Goal: Participate in discussion: Engage in conversation with other users on a specific topic

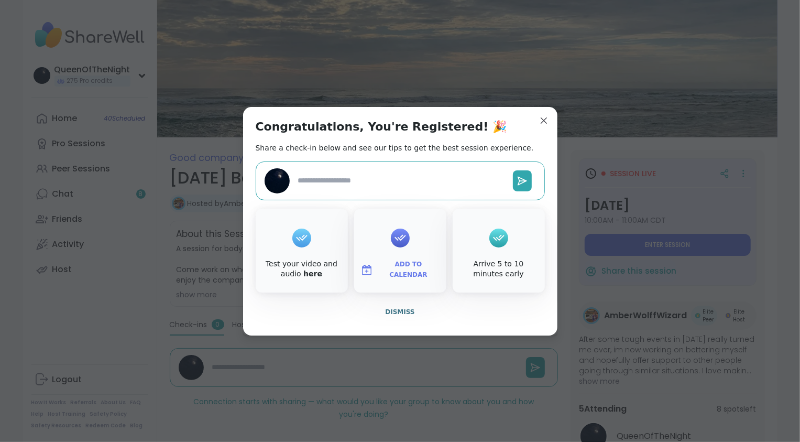
type textarea "*"
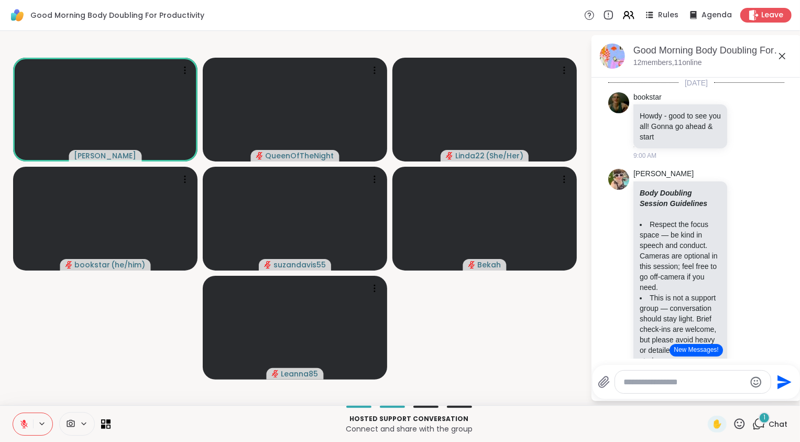
scroll to position [1599, 0]
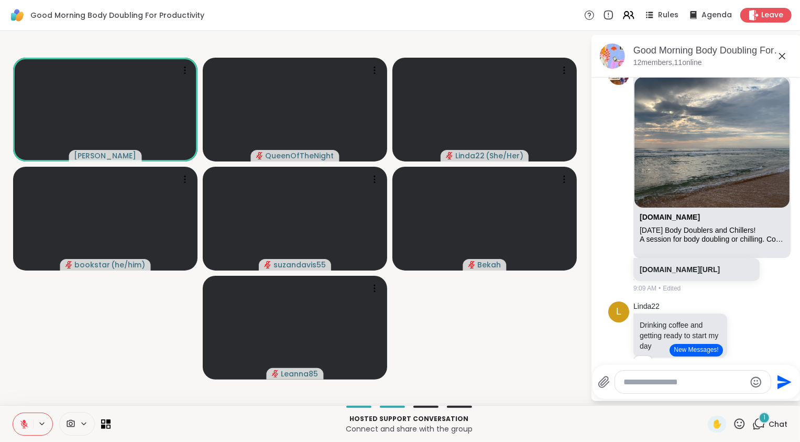
click at [694, 348] on button "New Messages!" at bounding box center [695, 350] width 53 height 13
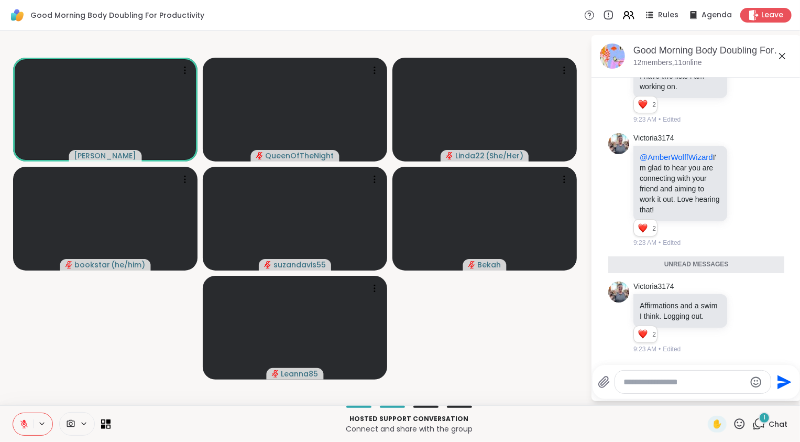
scroll to position [1976, 0]
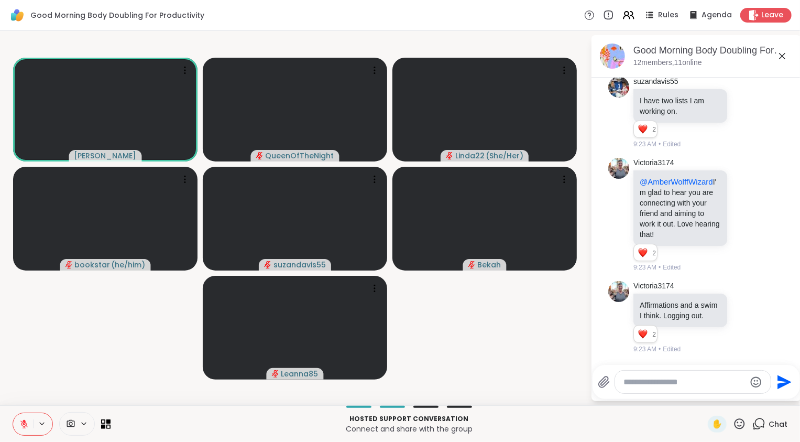
click at [664, 381] on textarea "Type your message" at bounding box center [684, 382] width 122 height 10
click at [644, 383] on textarea "Type your message" at bounding box center [684, 382] width 122 height 10
type textarea "********"
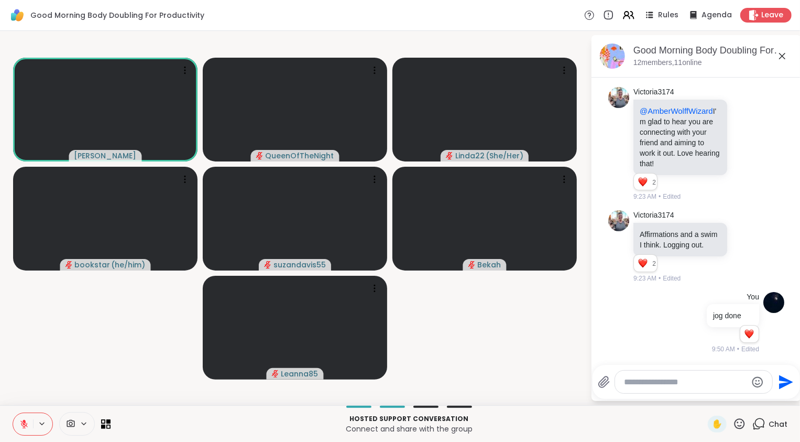
scroll to position [2047, 0]
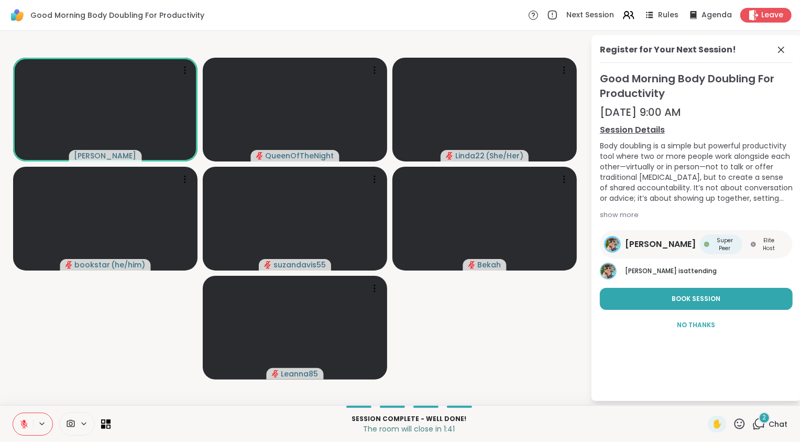
click at [763, 419] on span "2" at bounding box center [765, 417] width 4 height 9
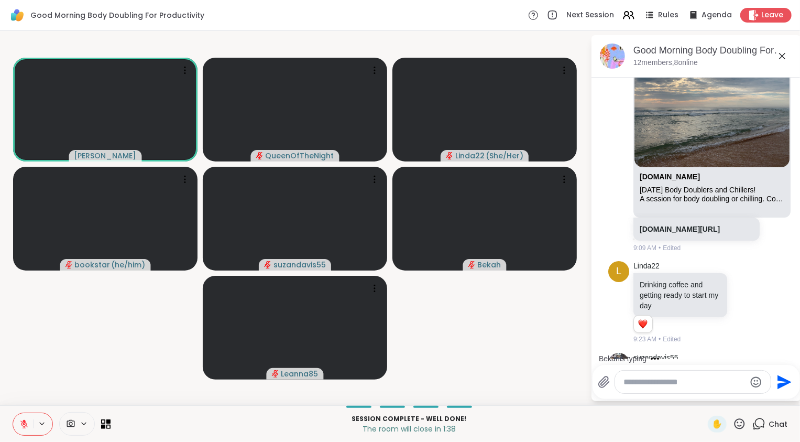
scroll to position [1638, 0]
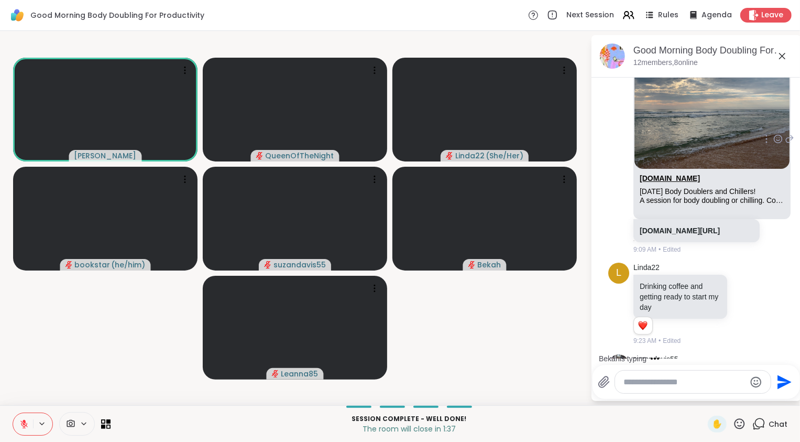
click at [681, 182] on link "[DOMAIN_NAME]" at bounding box center [670, 178] width 60 height 8
click at [23, 416] on button at bounding box center [23, 424] width 20 height 22
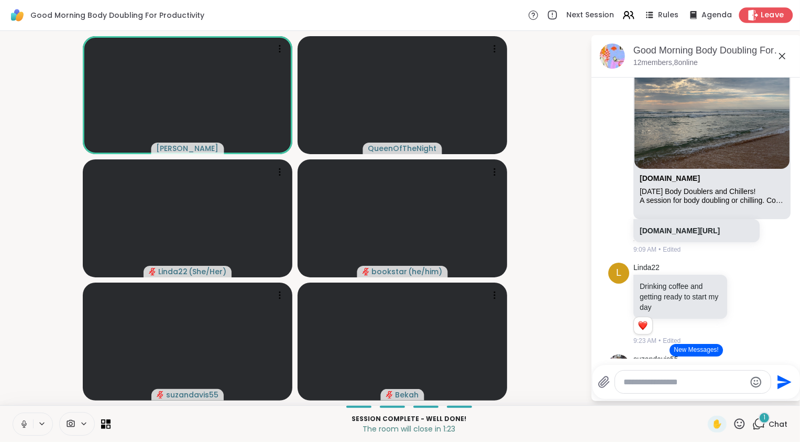
click at [761, 16] on span "Leave" at bounding box center [772, 15] width 23 height 11
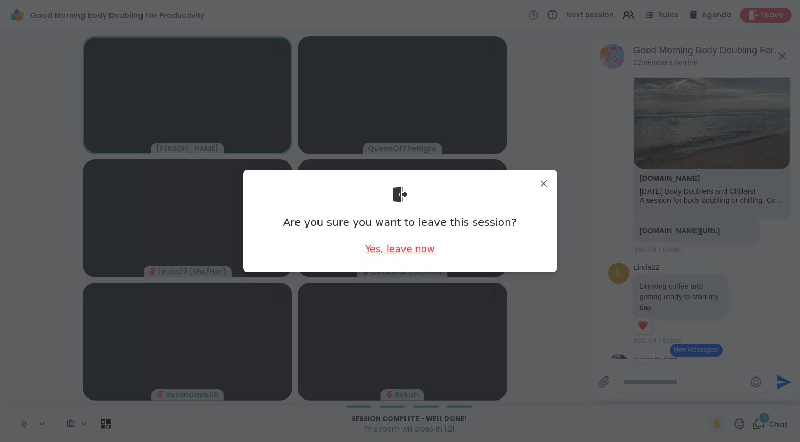
click at [413, 249] on div "Yes, leave now" at bounding box center [399, 248] width 69 height 13
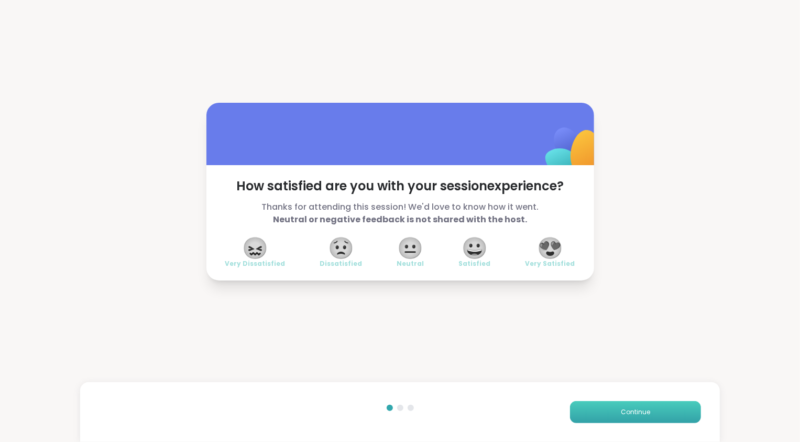
click at [629, 421] on button "Continue" at bounding box center [635, 412] width 131 height 22
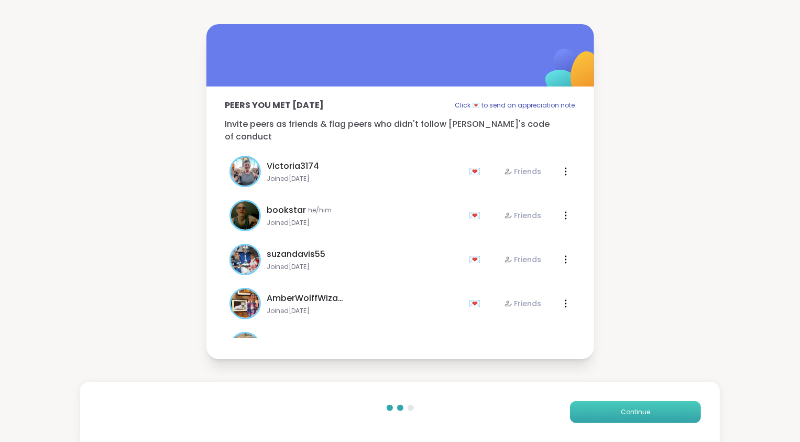
click at [629, 421] on button "Continue" at bounding box center [635, 412] width 131 height 22
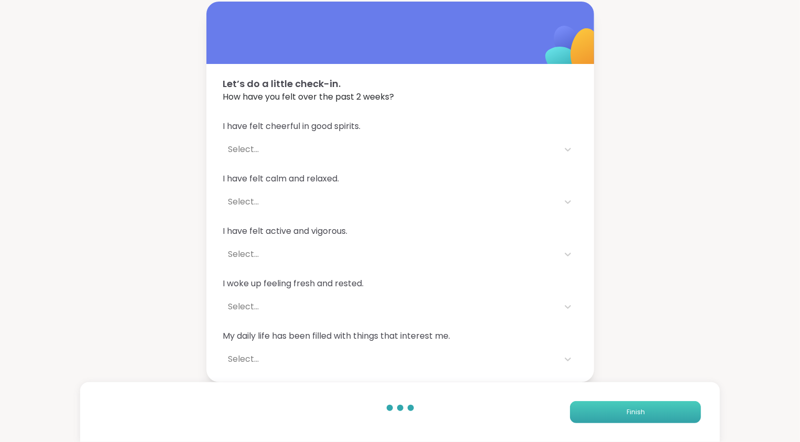
click at [629, 421] on button "Finish" at bounding box center [635, 412] width 131 height 22
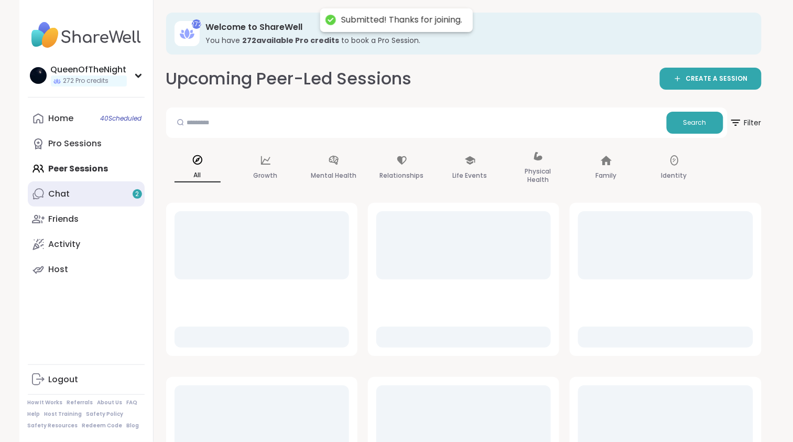
click at [72, 190] on link "Chat 2" at bounding box center [86, 193] width 117 height 25
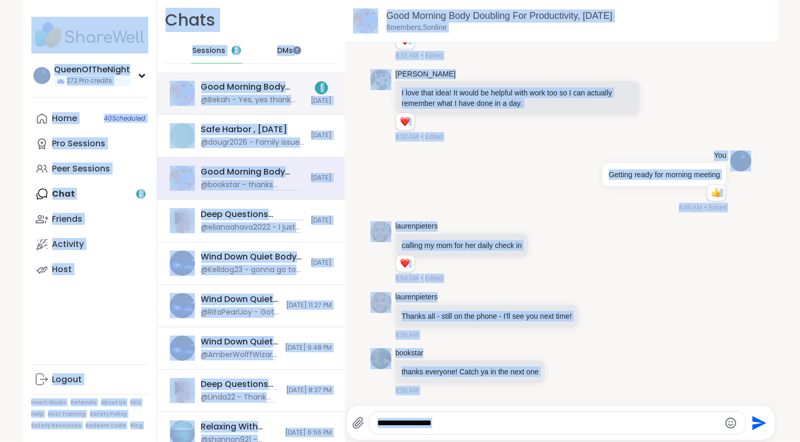
click at [249, 102] on div "@Bekah - Yes, yes thank you for hosting [PERSON_NAME]!" at bounding box center [253, 100] width 104 height 10
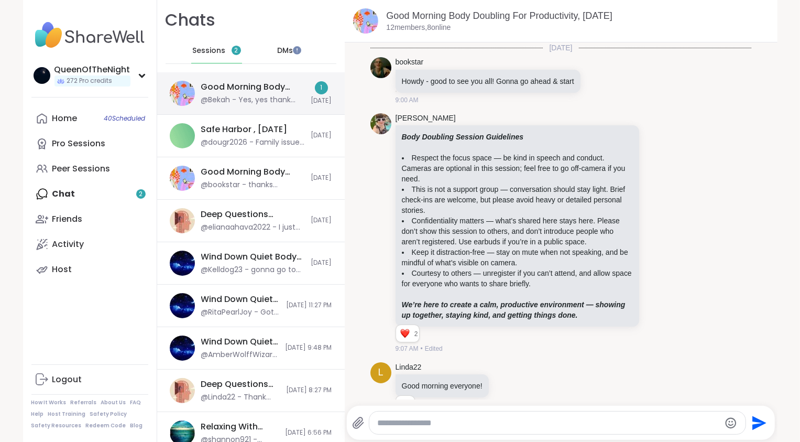
scroll to position [1668, 0]
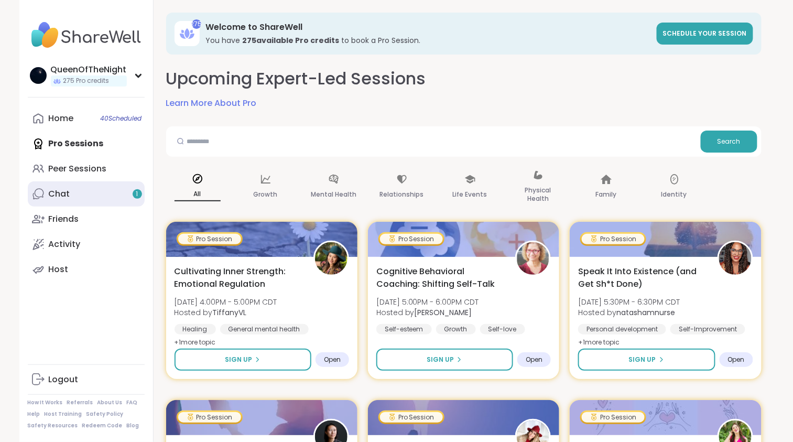
click at [92, 193] on link "Chat 1" at bounding box center [86, 193] width 117 height 25
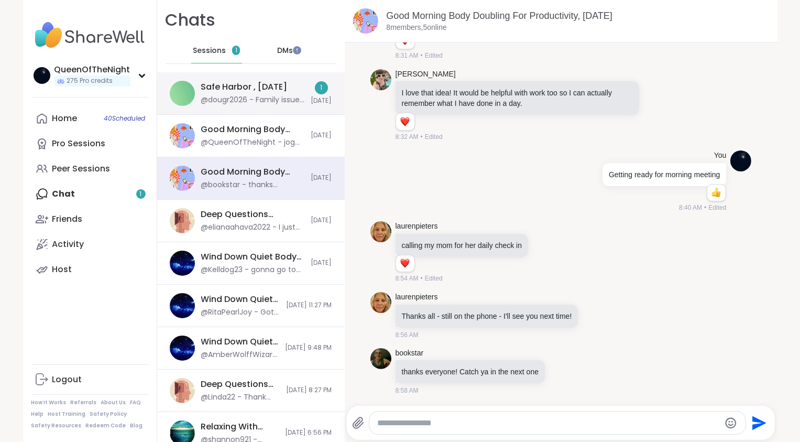
click at [254, 90] on div "Safe Harbor , [DATE]" at bounding box center [244, 87] width 86 height 12
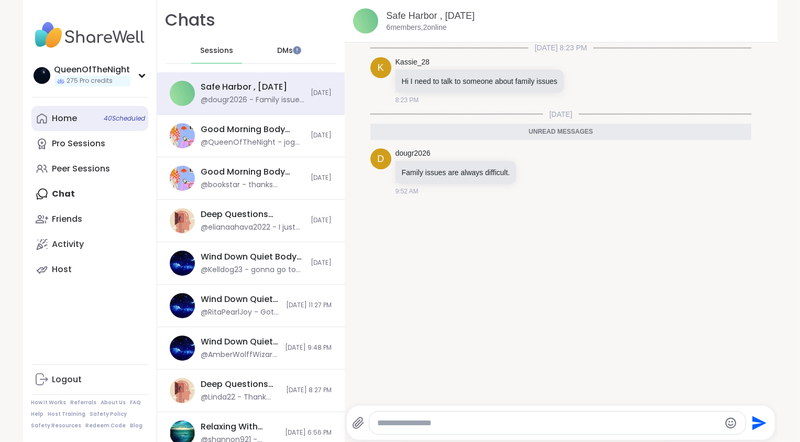
click at [71, 122] on div "Home 40 Scheduled" at bounding box center [64, 119] width 25 height 12
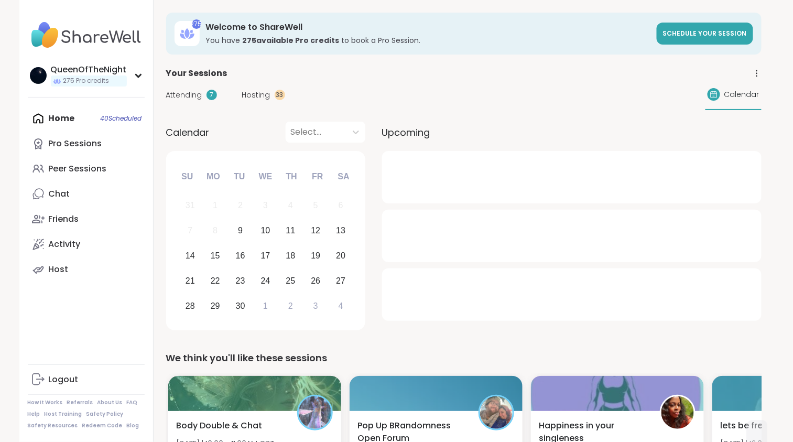
click at [256, 100] on span "Hosting" at bounding box center [256, 95] width 28 height 11
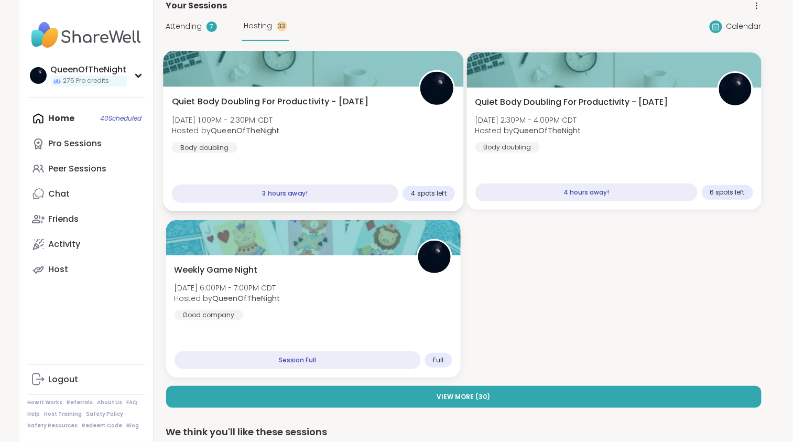
scroll to position [68, 0]
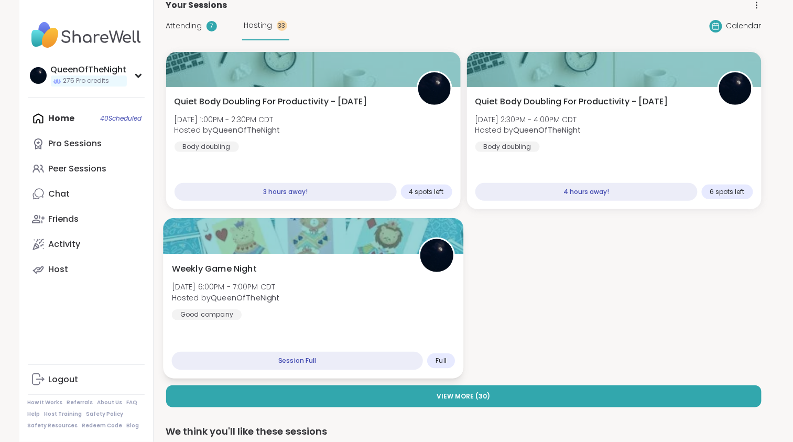
click at [298, 280] on div "Weekly Game Night Tue, Sep 09 | 6:00PM - 7:00PM CDT Hosted by QueenOfTheNight G…" at bounding box center [312, 291] width 283 height 58
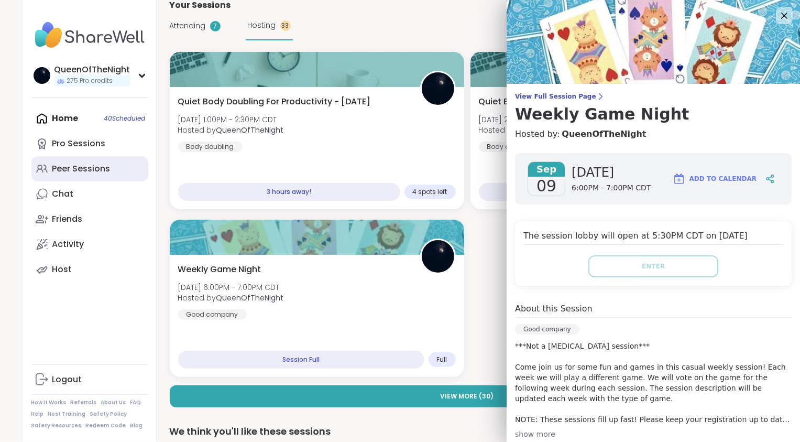
click at [98, 175] on link "Peer Sessions" at bounding box center [89, 168] width 117 height 25
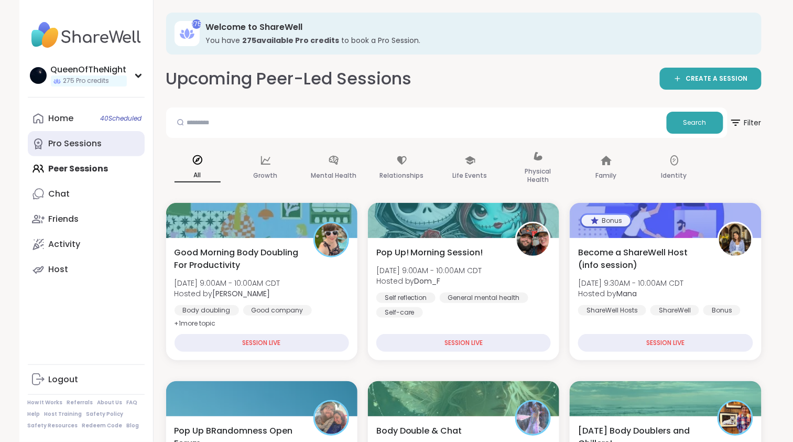
click at [101, 145] on link "Pro Sessions" at bounding box center [86, 143] width 117 height 25
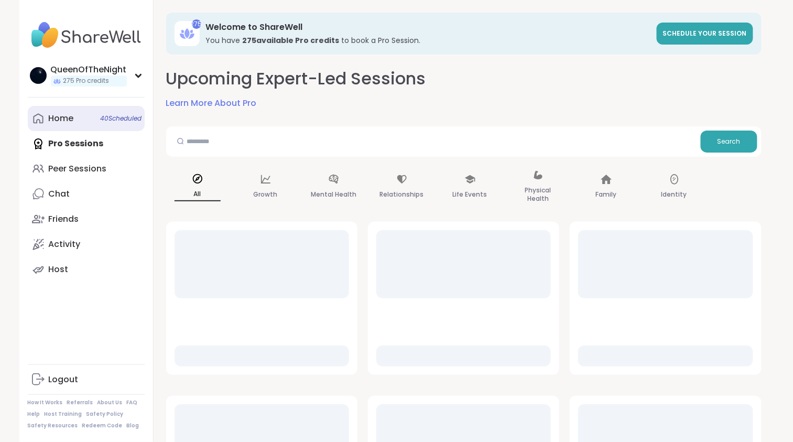
click at [82, 126] on link "Home 40 Scheduled" at bounding box center [86, 118] width 117 height 25
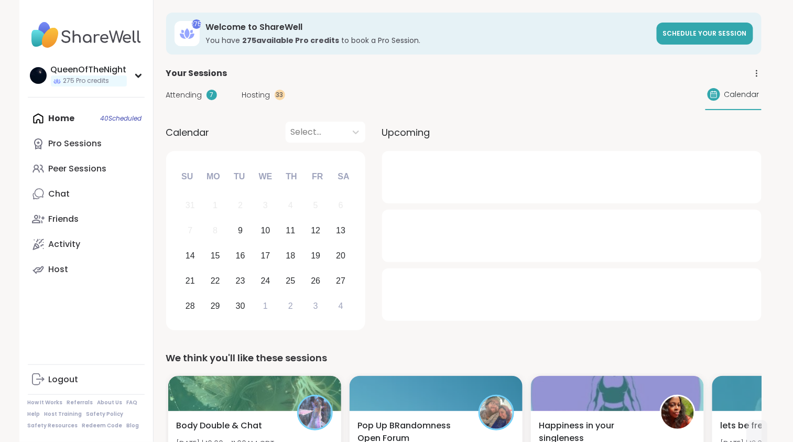
click at [186, 96] on span "Attending" at bounding box center [184, 95] width 36 height 11
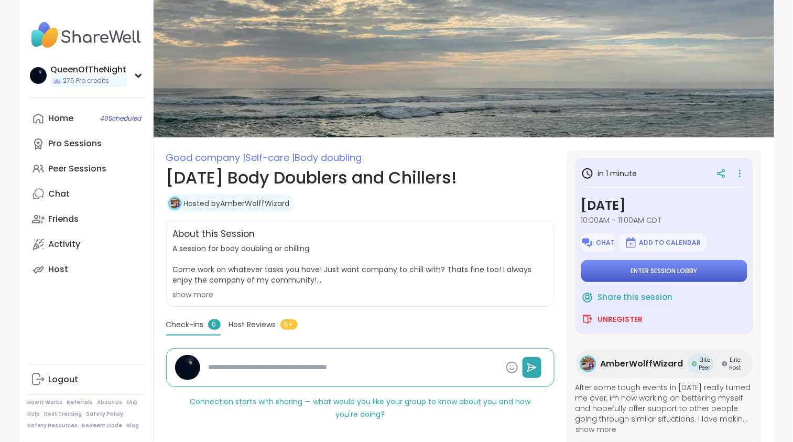
click at [640, 268] on span "Enter session lobby" at bounding box center [664, 271] width 67 height 8
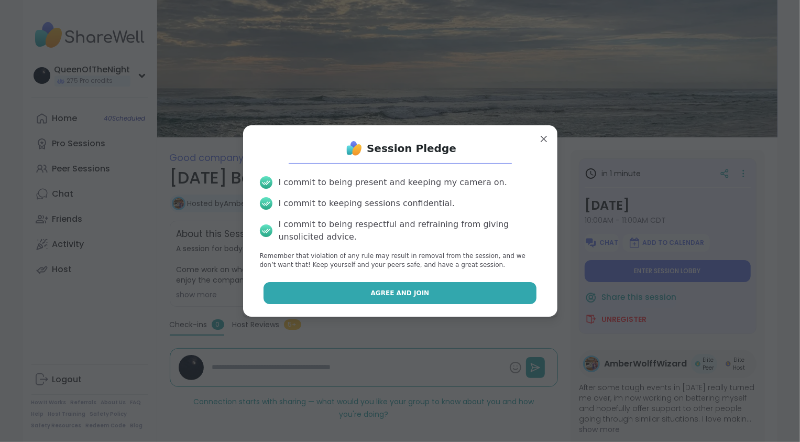
click at [410, 296] on span "Agree and Join" at bounding box center [400, 292] width 59 height 9
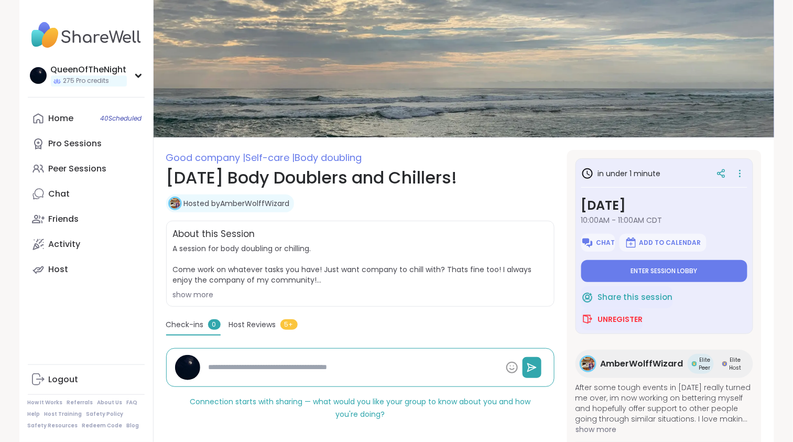
type textarea "*"
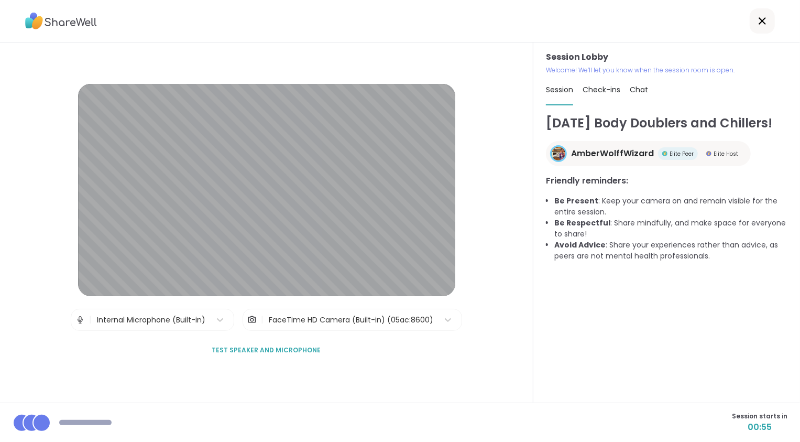
click at [639, 92] on span "Chat" at bounding box center [639, 89] width 18 height 10
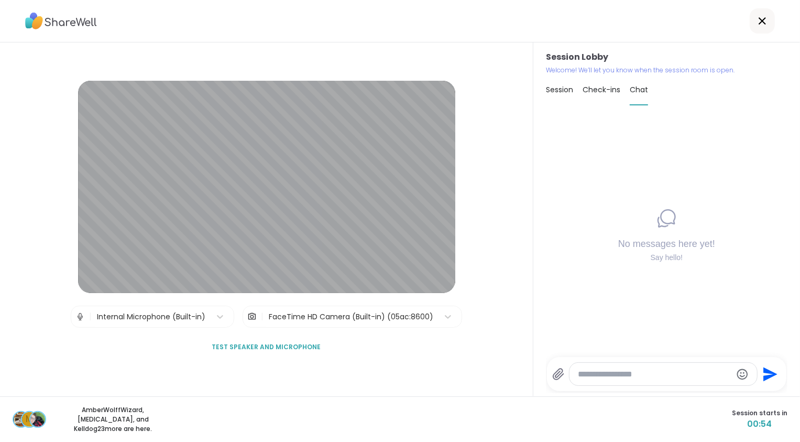
click at [582, 371] on textarea "Type your message" at bounding box center [654, 374] width 153 height 10
type textarea "**********"
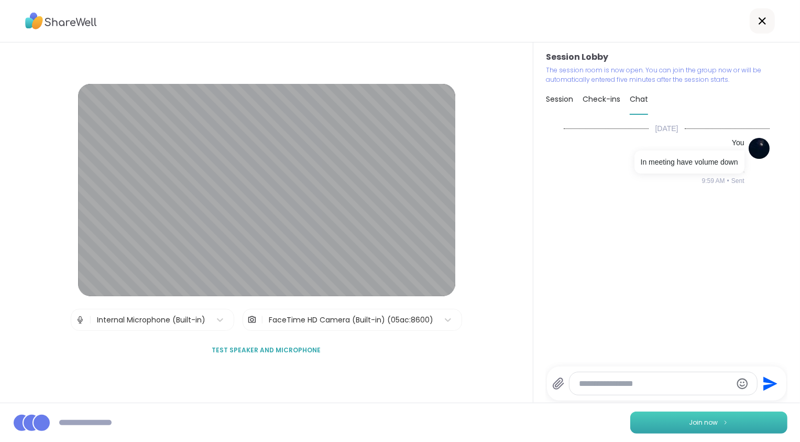
click at [698, 422] on span "Join now" at bounding box center [703, 421] width 29 height 9
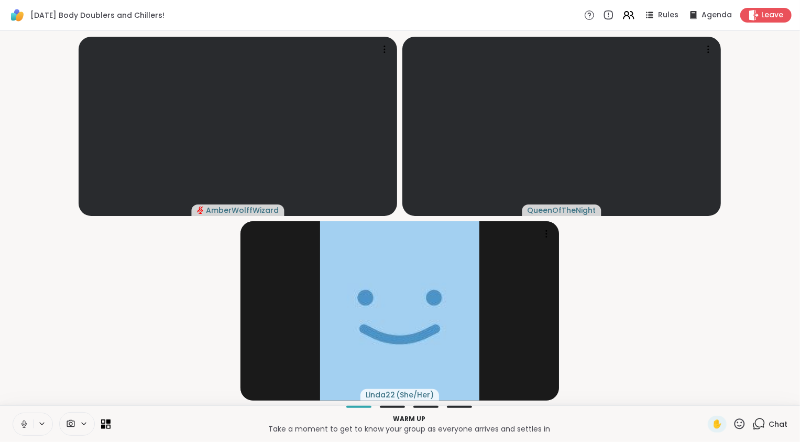
click at [24, 423] on icon at bounding box center [23, 423] width 9 height 9
click at [64, 361] on video-player-container "AmberWolffWizard QueenOfTheNight Linda22 ( She/Her )" at bounding box center [399, 218] width 787 height 366
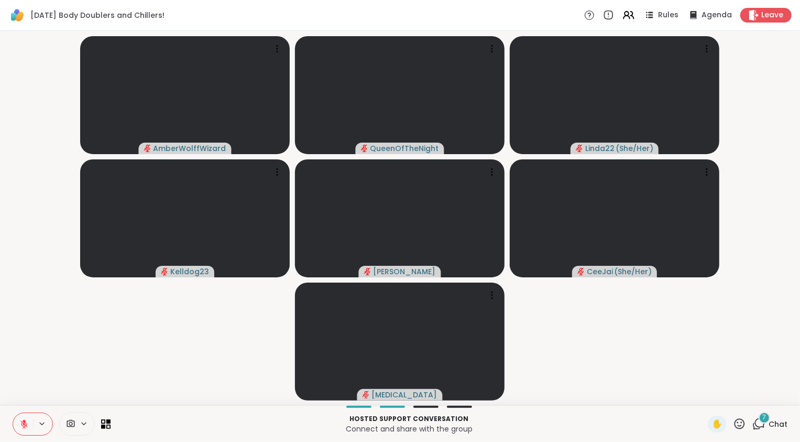
click at [757, 428] on icon at bounding box center [758, 423] width 13 height 13
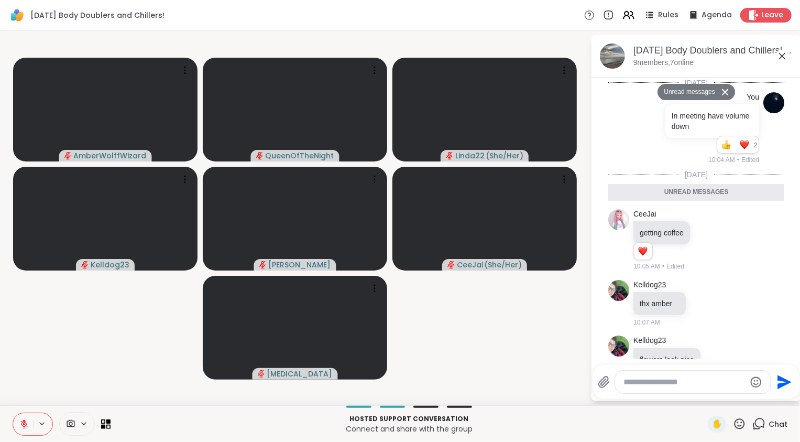
scroll to position [505, 0]
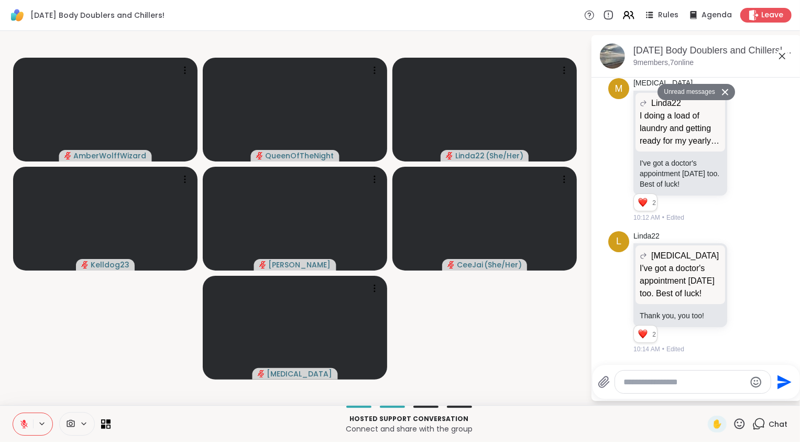
click at [666, 384] on textarea "Type your message" at bounding box center [684, 382] width 122 height 10
type textarea "**********"
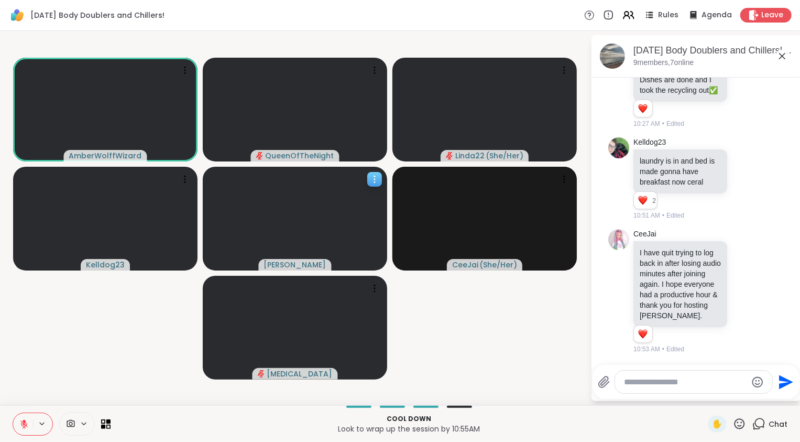
scroll to position [889, 0]
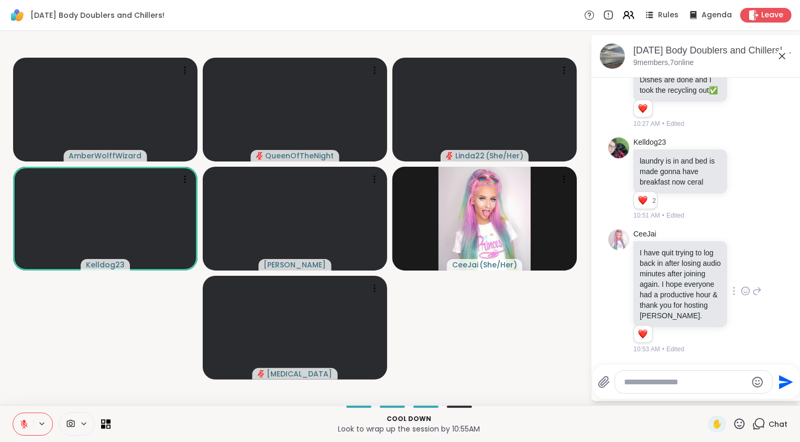
click at [741, 288] on icon at bounding box center [745, 290] width 9 height 10
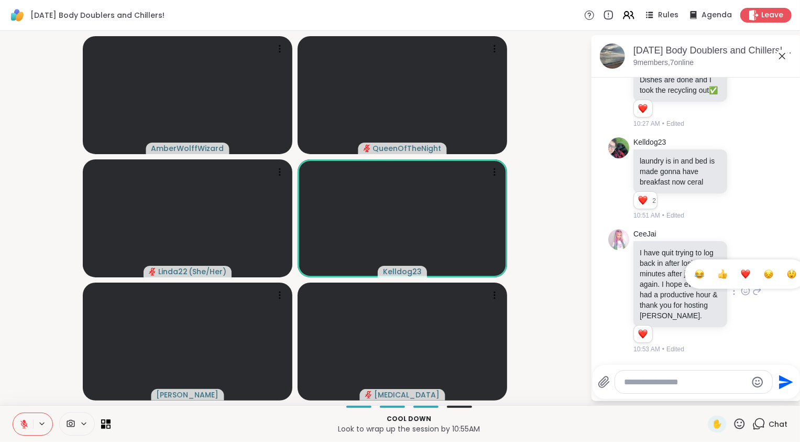
click at [741, 272] on div "Select Reaction: Heart" at bounding box center [745, 273] width 9 height 9
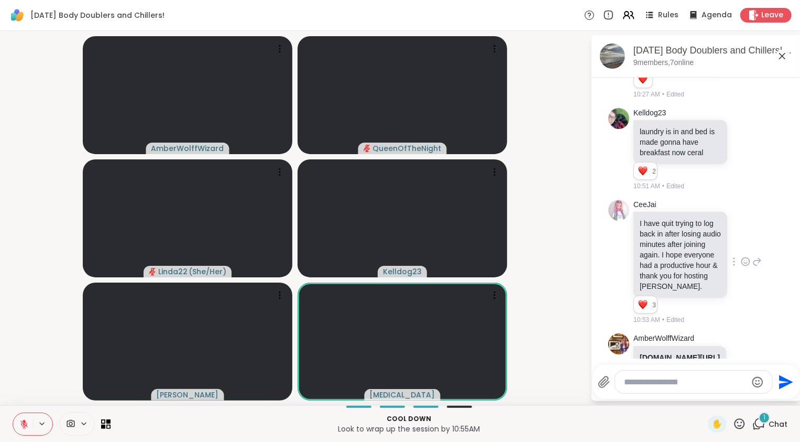
scroll to position [976, 0]
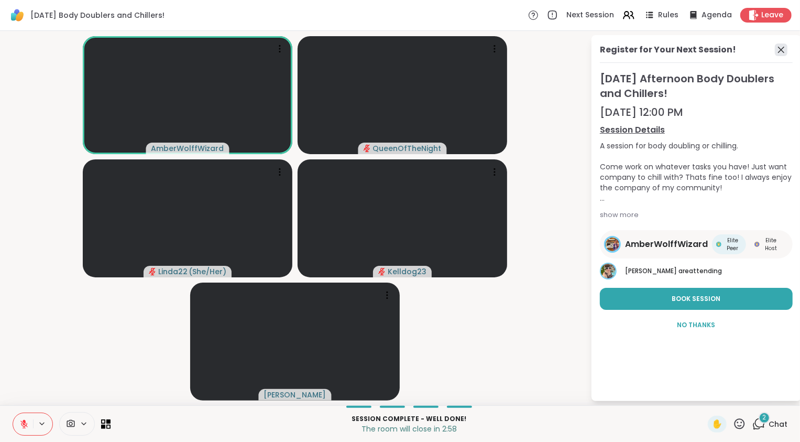
click at [783, 49] on icon at bounding box center [781, 49] width 13 height 13
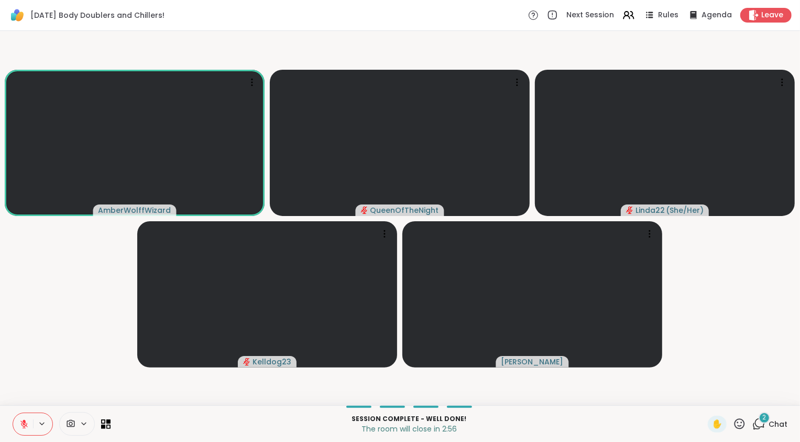
click at [23, 422] on icon at bounding box center [23, 423] width 9 height 9
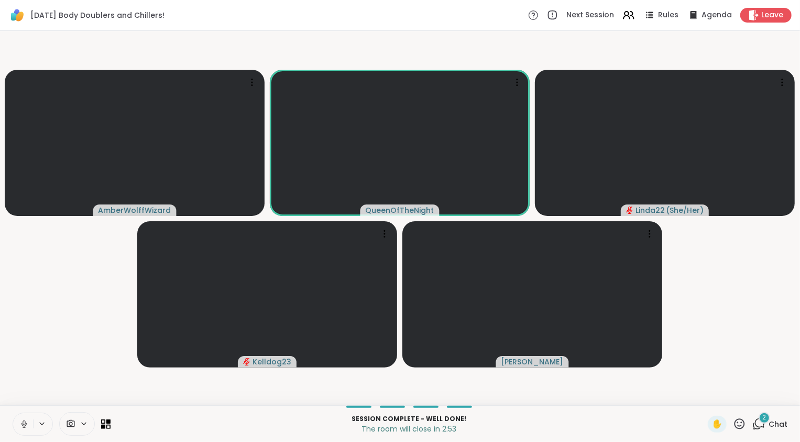
click at [760, 423] on div "2 Chat" at bounding box center [769, 423] width 35 height 17
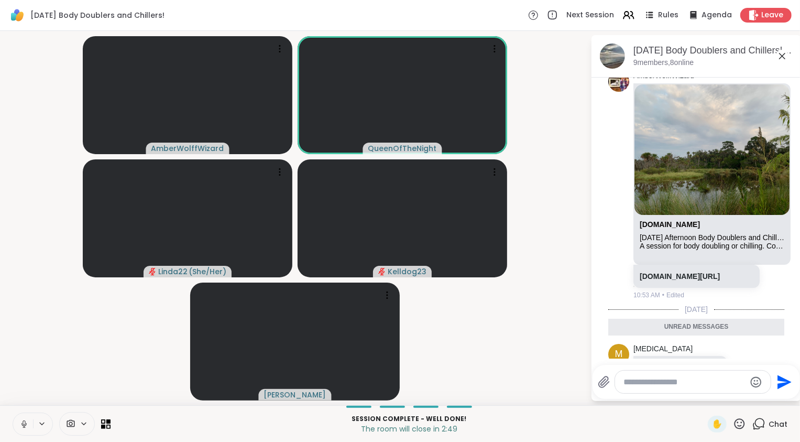
scroll to position [1142, 0]
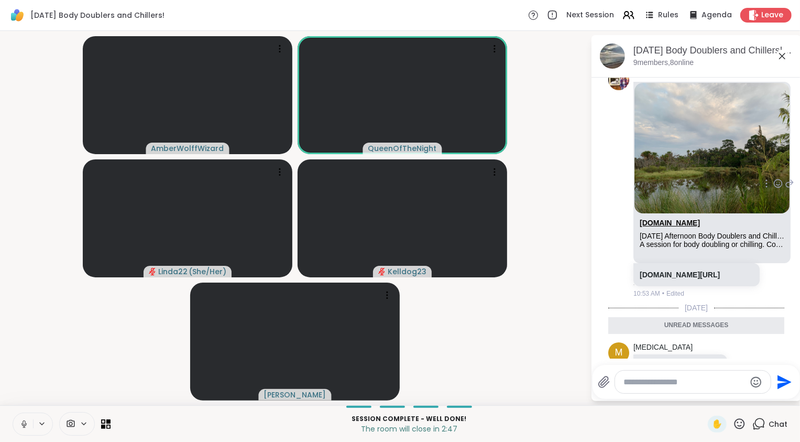
click at [687, 227] on link "[DOMAIN_NAME]" at bounding box center [670, 222] width 60 height 8
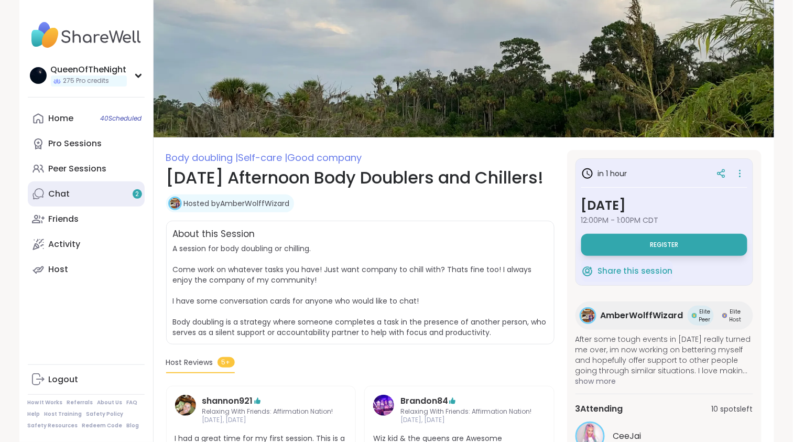
click at [77, 193] on link "Chat 2" at bounding box center [86, 193] width 117 height 25
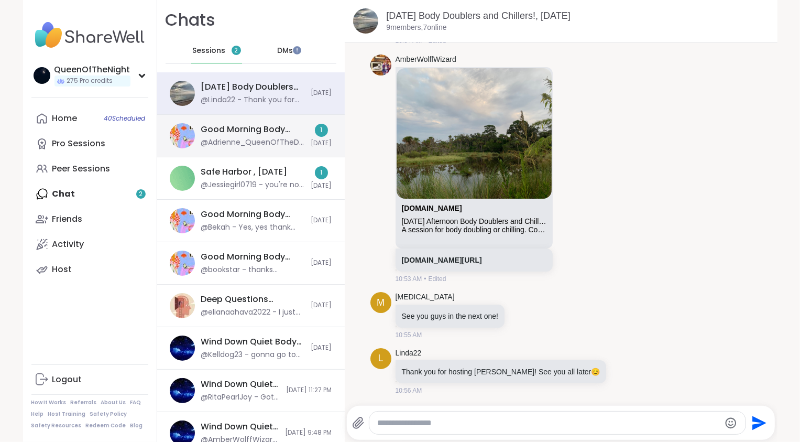
click at [262, 117] on div "Good Morning Body Doubling For Productivity, [DATE] @[PERSON_NAME] - ***Body Do…" at bounding box center [251, 136] width 188 height 42
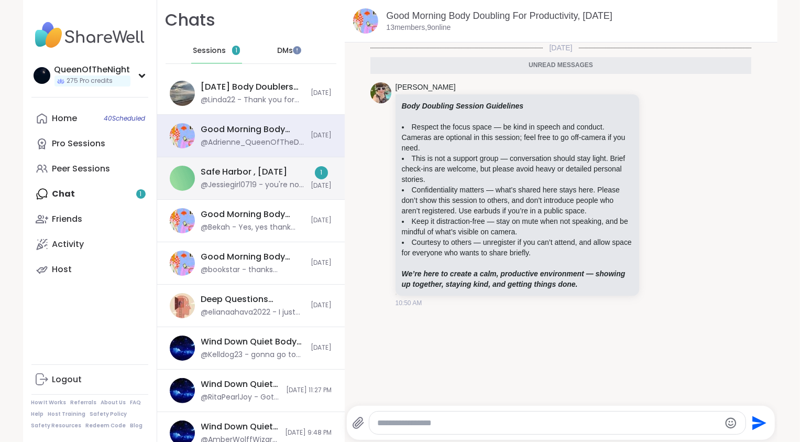
click at [261, 174] on div "Safe Harbor , [DATE]" at bounding box center [244, 172] width 86 height 12
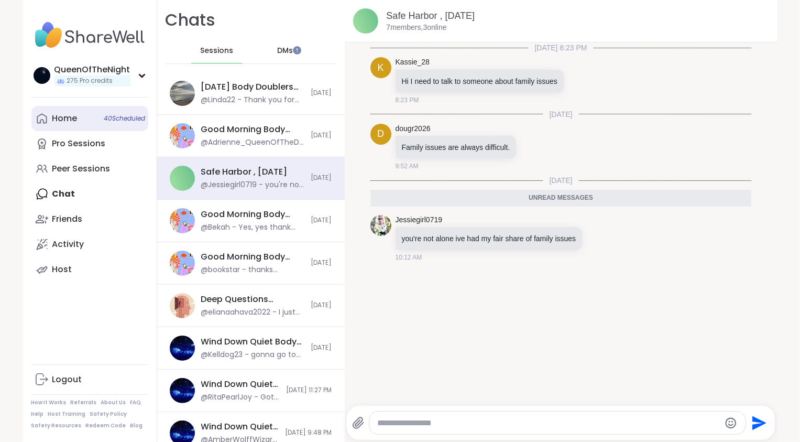
click at [60, 117] on div "Home 40 Scheduled" at bounding box center [64, 119] width 25 height 12
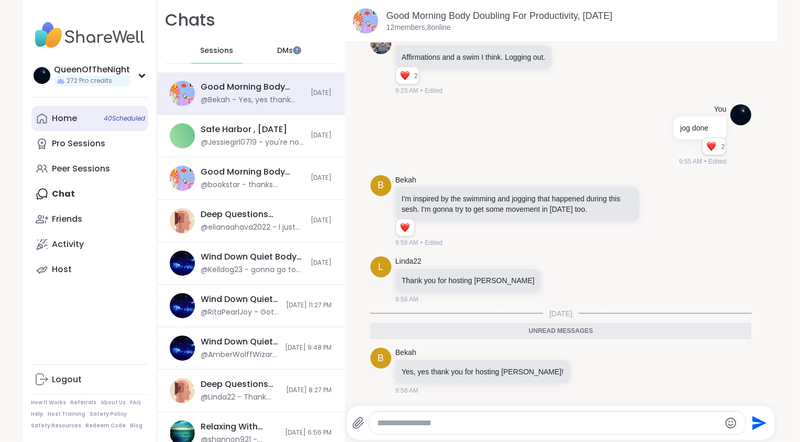
click at [75, 116] on link "Home 40 Scheduled" at bounding box center [89, 118] width 117 height 25
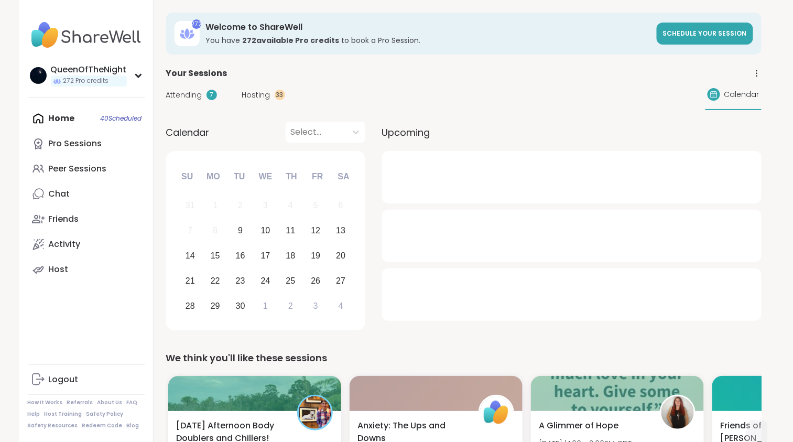
click at [186, 97] on span "Attending" at bounding box center [184, 95] width 36 height 11
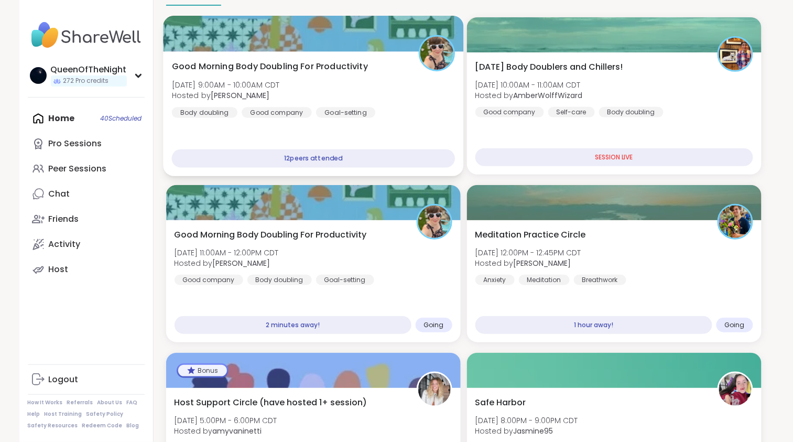
scroll to position [105, 0]
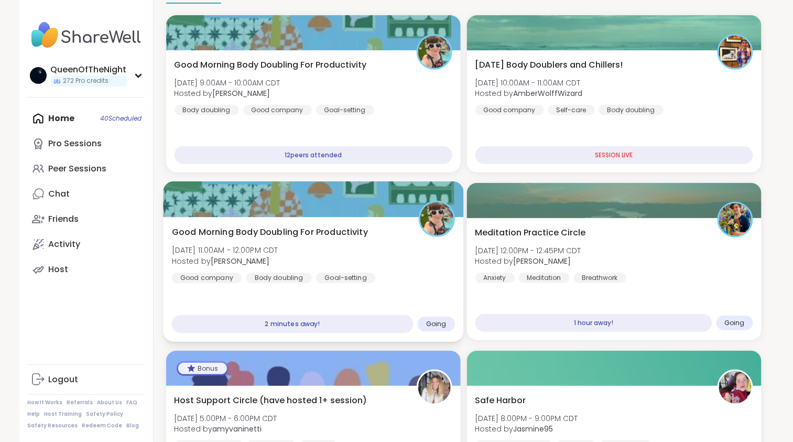
click at [359, 248] on div "Good Morning Body Doubling For Productivity [DATE] 11:00AM - 12:00PM CDT Hosted…" at bounding box center [312, 255] width 283 height 58
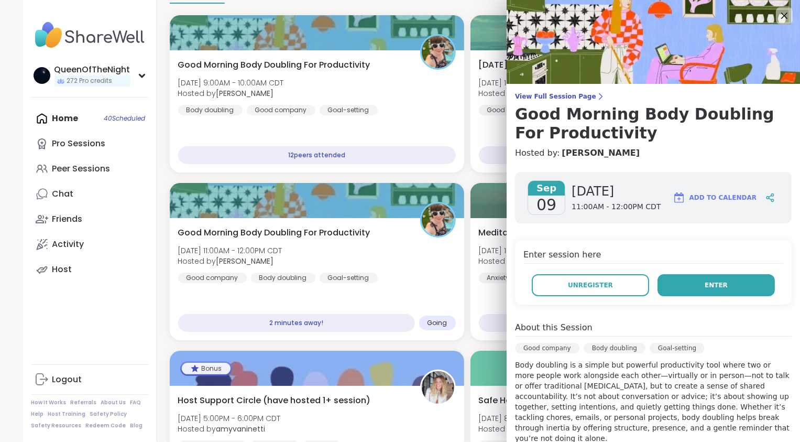
click at [711, 285] on span "Enter" at bounding box center [716, 284] width 23 height 9
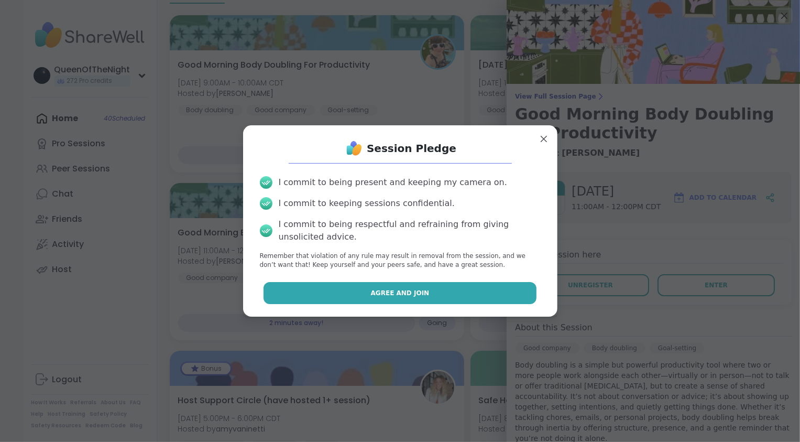
click at [423, 293] on button "Agree and Join" at bounding box center [399, 293] width 273 height 22
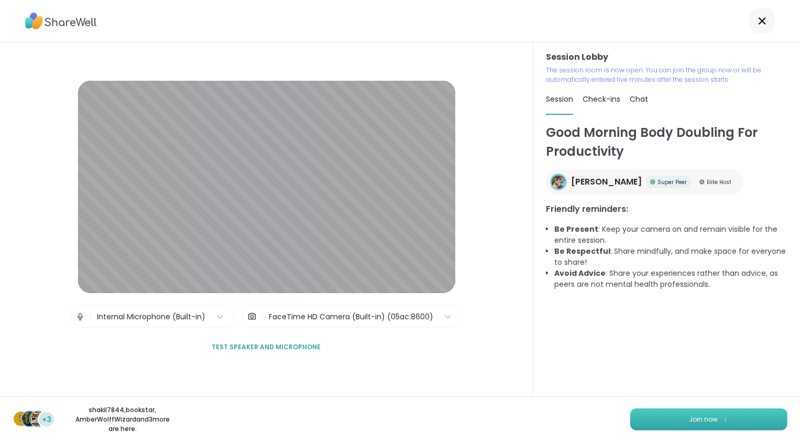
click at [704, 417] on span "Join now" at bounding box center [703, 418] width 29 height 9
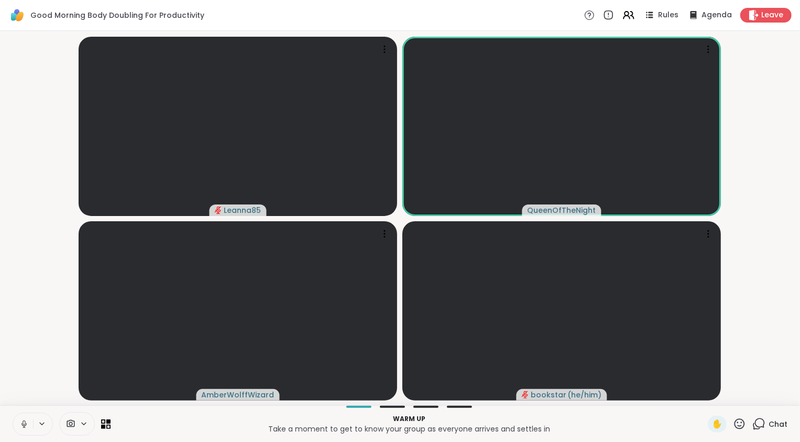
click at [26, 427] on icon at bounding box center [23, 423] width 9 height 9
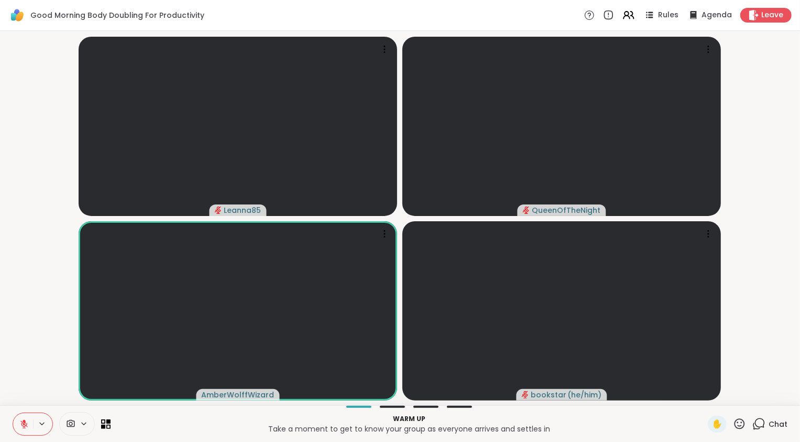
click at [754, 419] on icon at bounding box center [758, 423] width 13 height 13
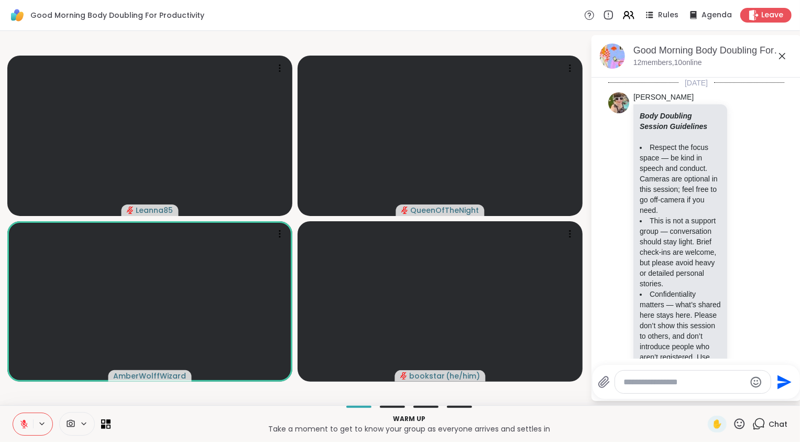
scroll to position [214, 0]
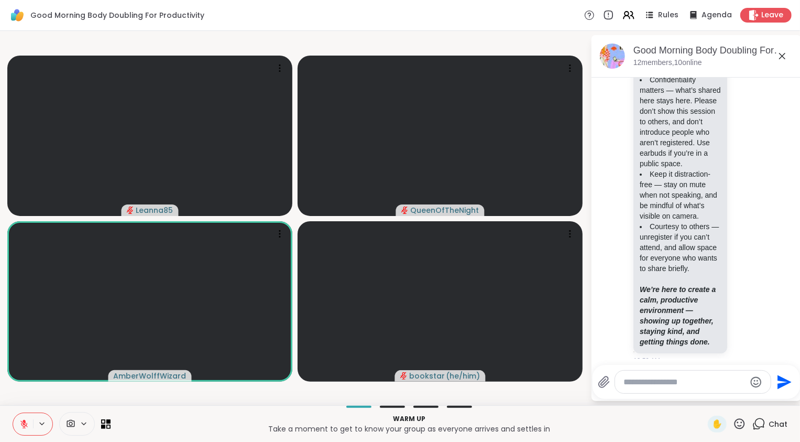
click at [679, 379] on textarea "Type your message" at bounding box center [684, 382] width 122 height 10
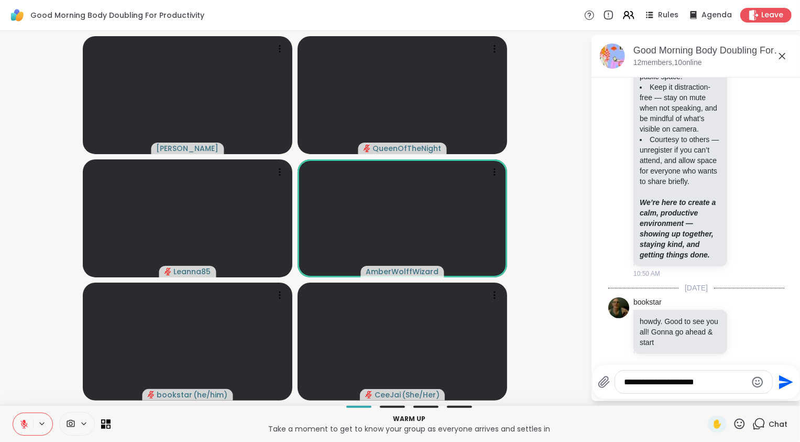
type textarea "**********"
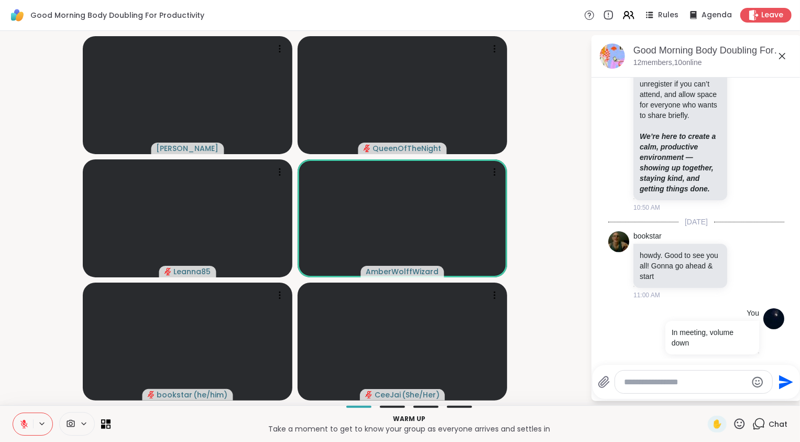
click at [645, 387] on textarea "Type your message" at bounding box center [685, 382] width 122 height 10
click at [654, 387] on textarea "Type your message" at bounding box center [685, 382] width 122 height 10
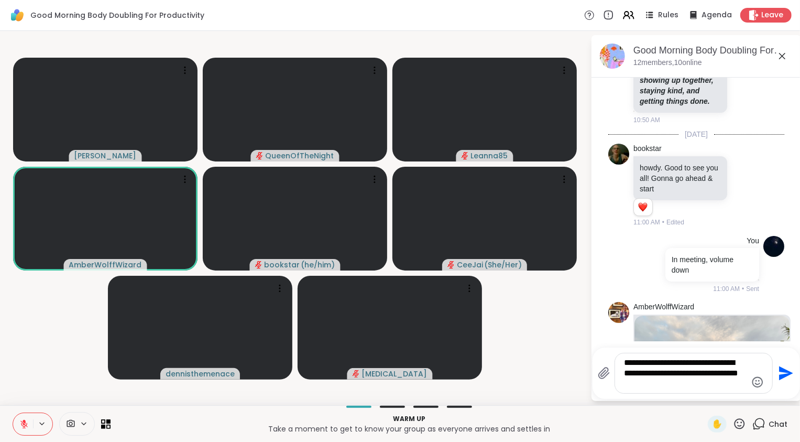
type textarea "**********"
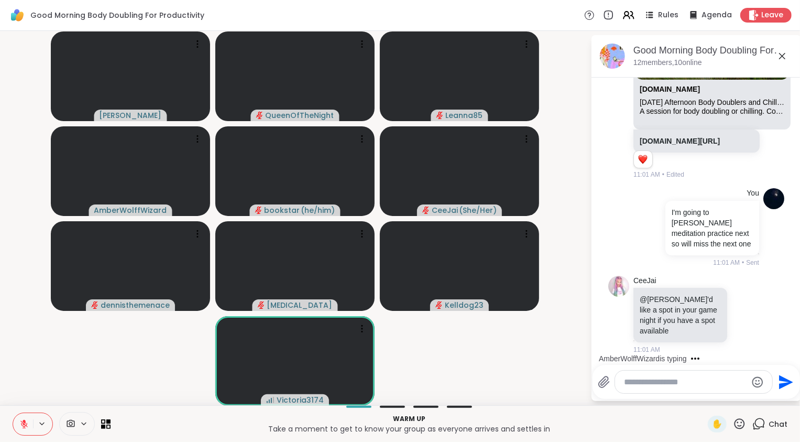
scroll to position [947, 0]
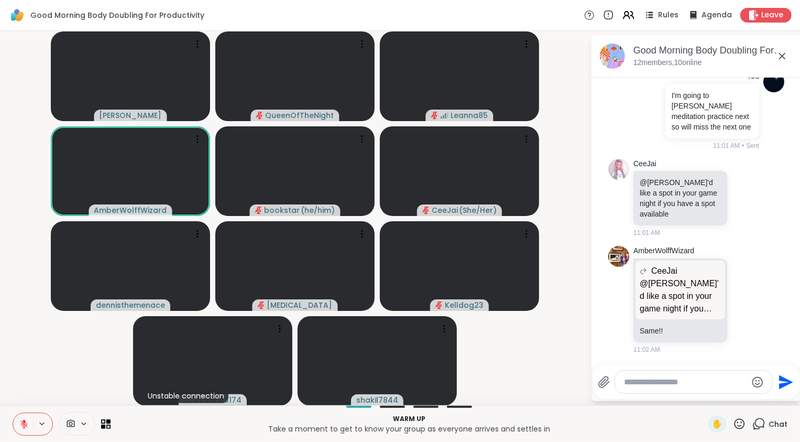
click at [667, 384] on textarea "Type your message" at bounding box center [685, 382] width 122 height 10
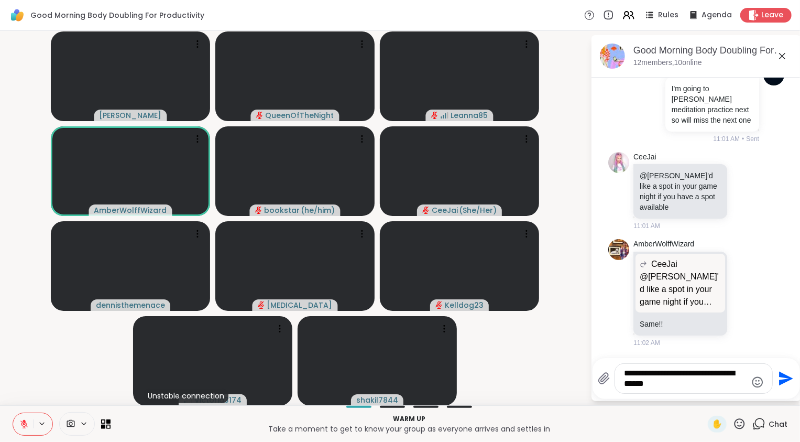
type textarea "**********"
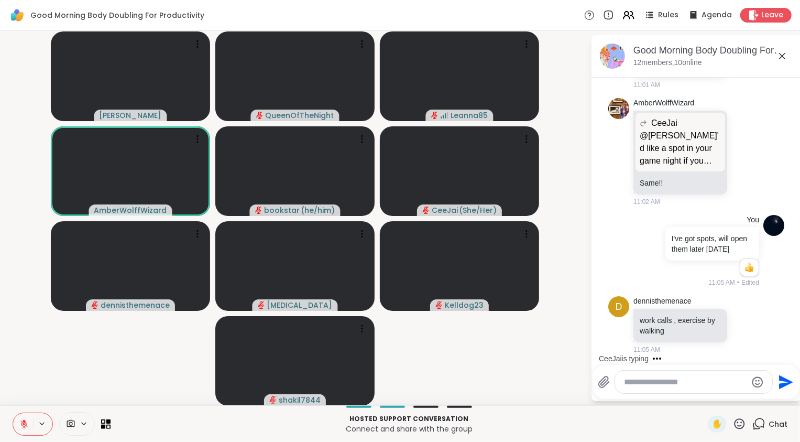
scroll to position [1192, 0]
